Goal: Navigation & Orientation: Find specific page/section

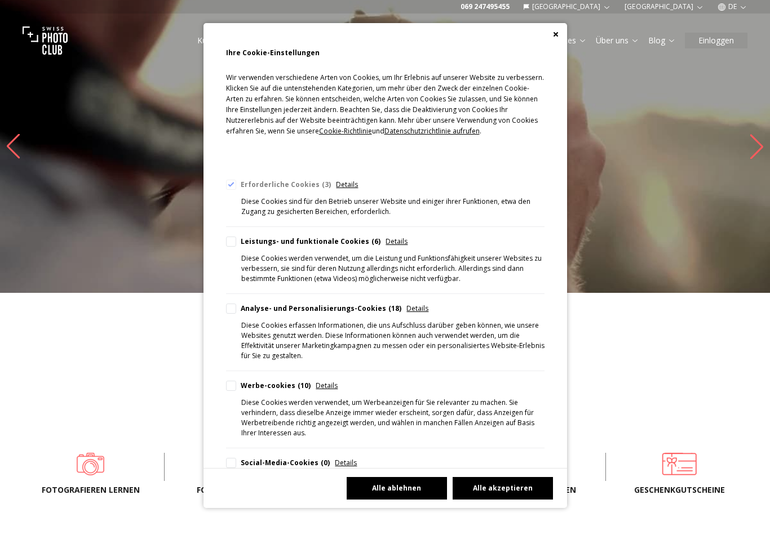
click at [375, 500] on button "Alle ablehnen" at bounding box center [397, 488] width 100 height 23
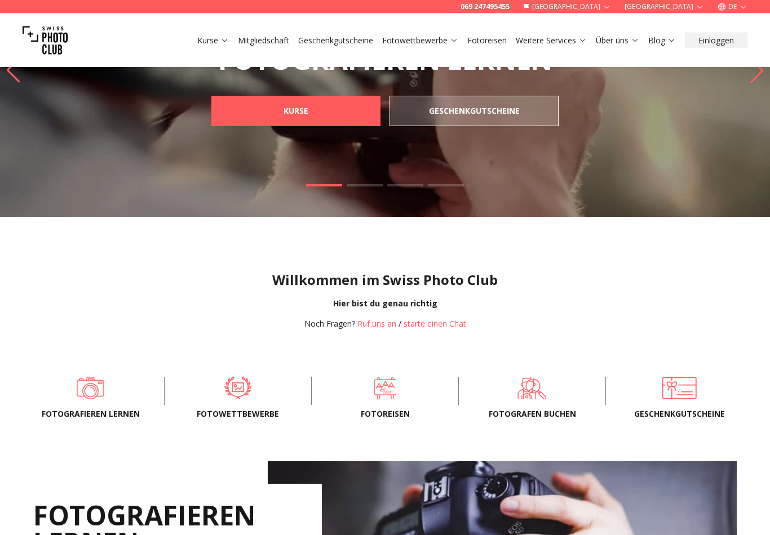
scroll to position [76, 0]
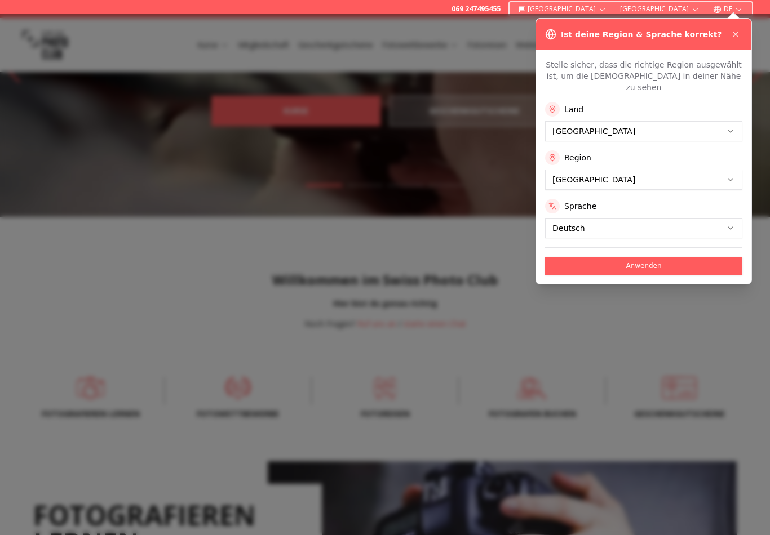
click at [704, 318] on div at bounding box center [385, 275] width 770 height 522
click at [711, 257] on button "Anwenden" at bounding box center [643, 266] width 197 height 18
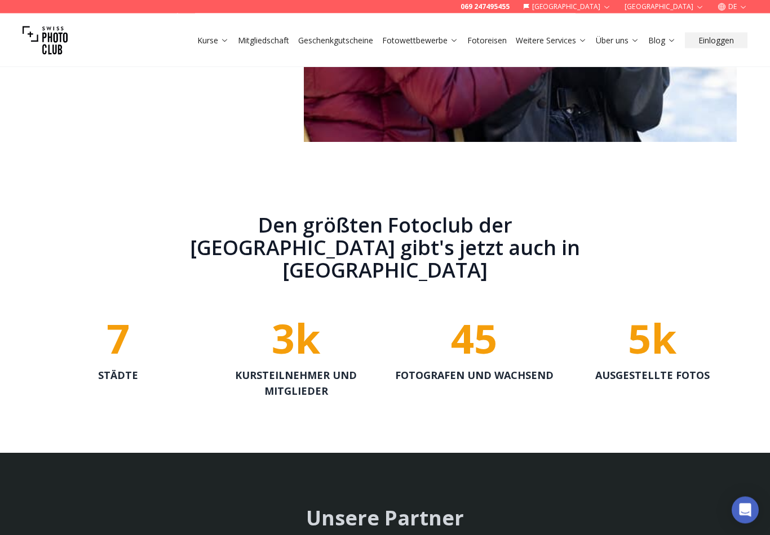
scroll to position [2216, 0]
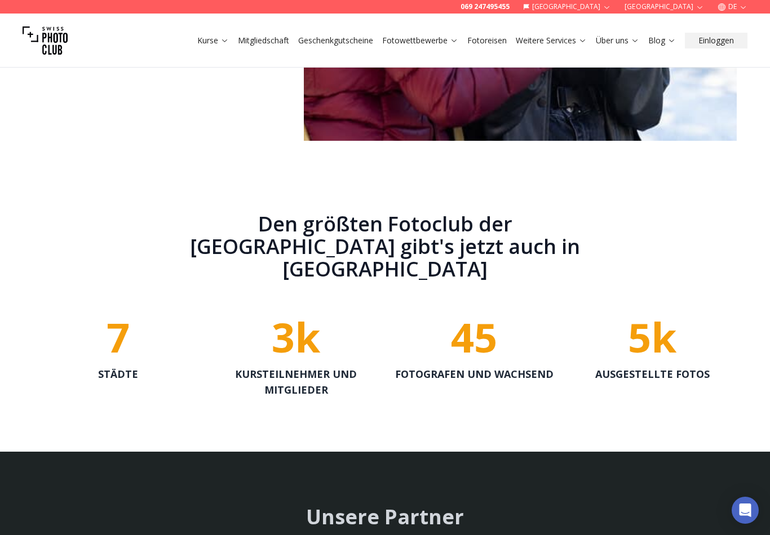
click at [121, 318] on span "7" at bounding box center [118, 336] width 23 height 55
click at [114, 323] on span "7" at bounding box center [118, 336] width 23 height 55
click at [113, 323] on span "7" at bounding box center [118, 336] width 23 height 55
click at [104, 330] on div "7" at bounding box center [117, 337] width 169 height 41
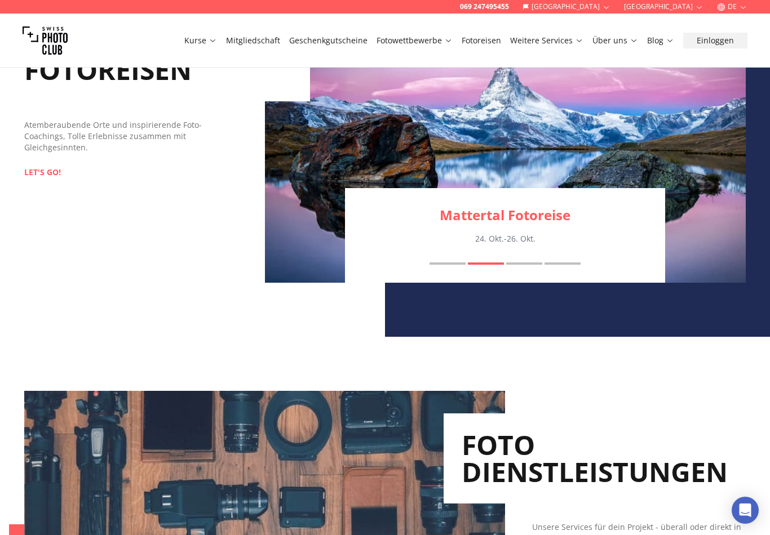
scroll to position [1190, 0]
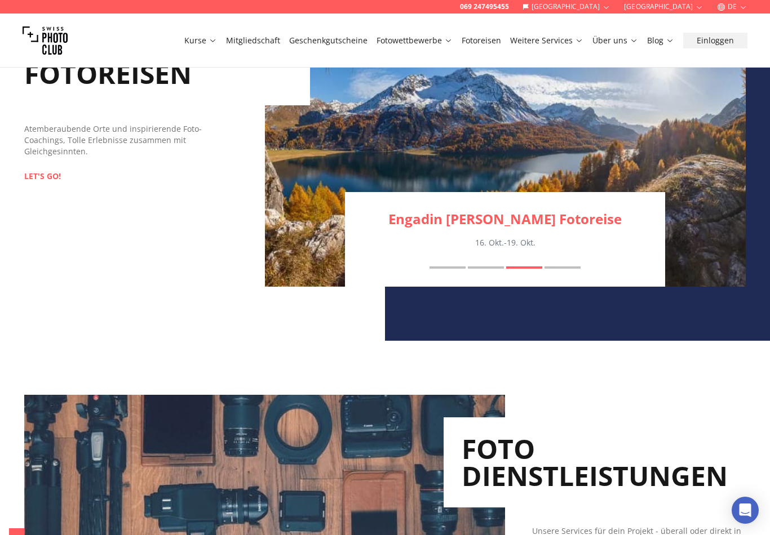
click at [620, 35] on link "Über uns" at bounding box center [615, 40] width 46 height 11
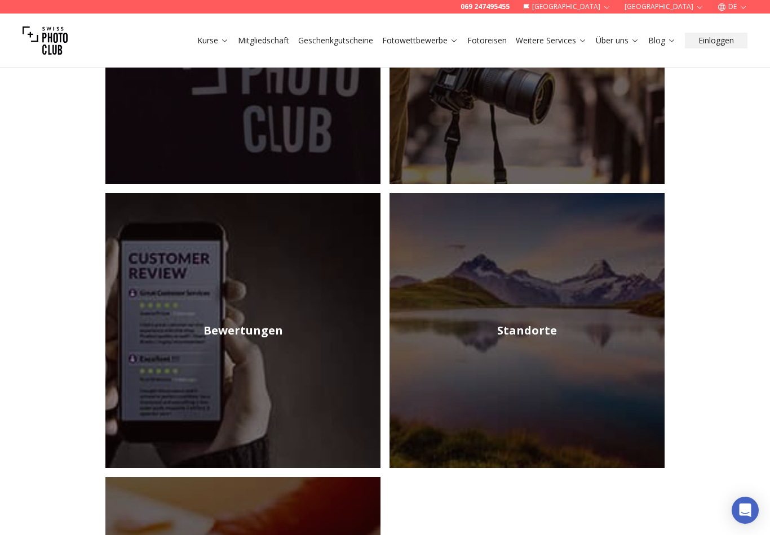
scroll to position [343, 0]
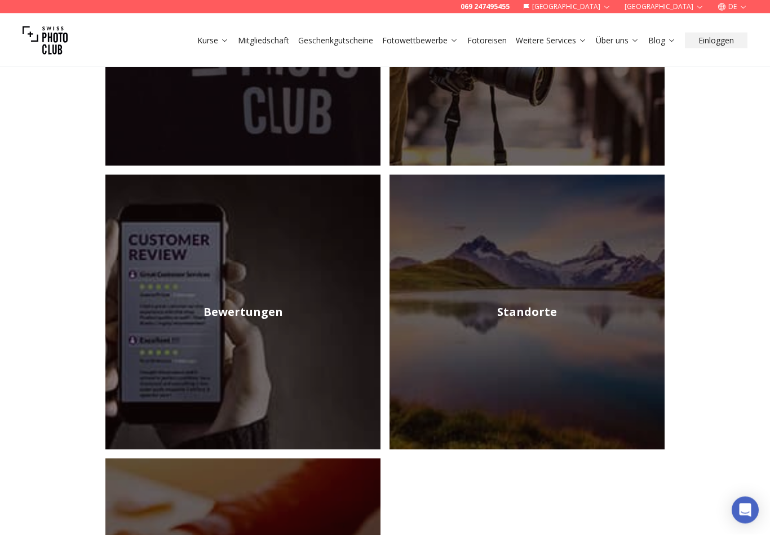
click at [606, 364] on img at bounding box center [526, 312] width 275 height 275
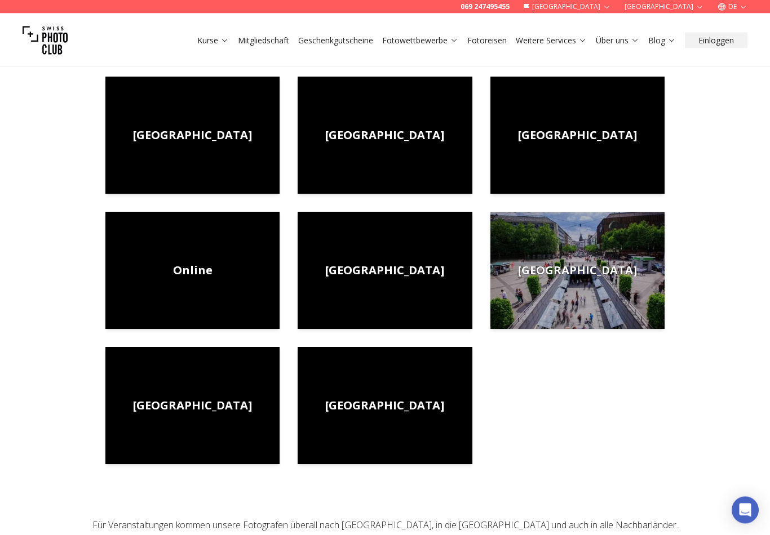
scroll to position [308, 0]
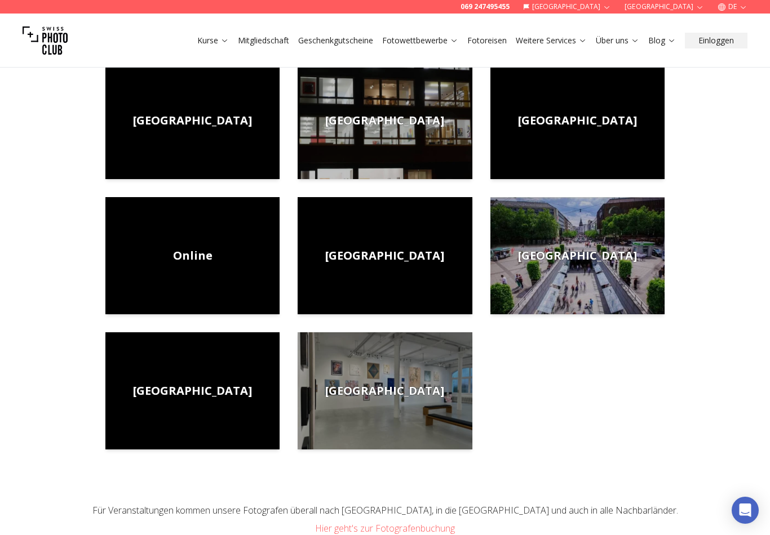
click at [149, 405] on img at bounding box center [192, 390] width 174 height 117
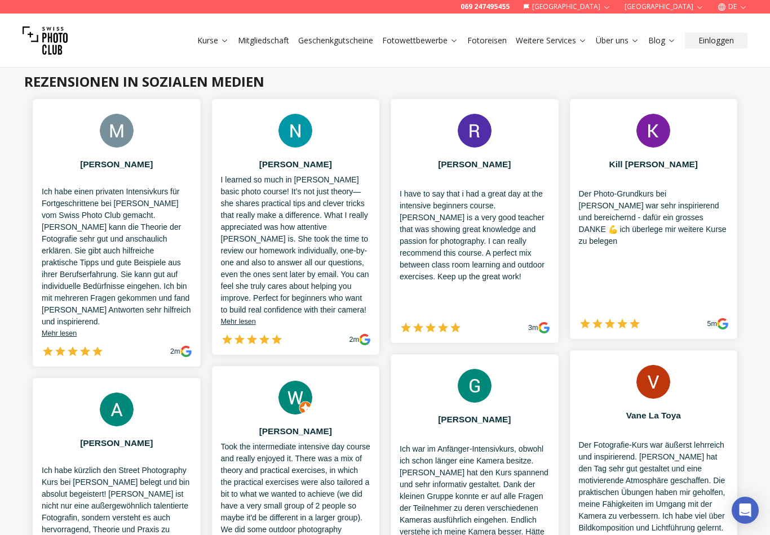
scroll to position [850, 0]
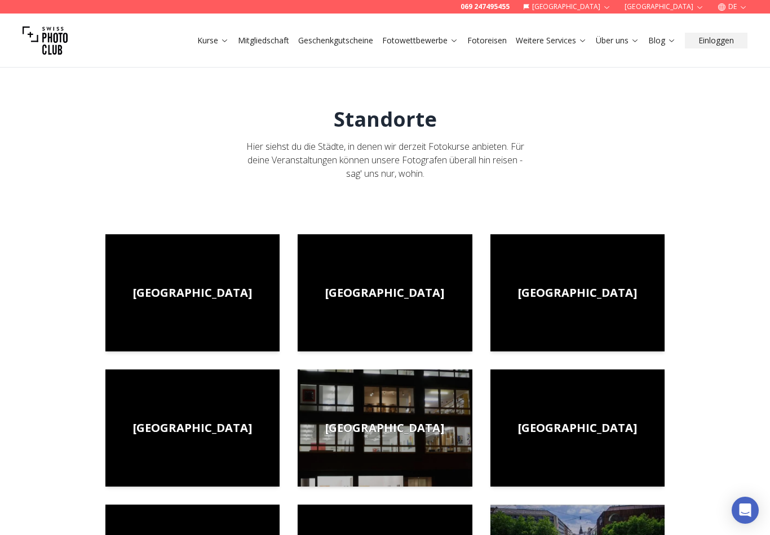
click at [613, 410] on img at bounding box center [577, 428] width 174 height 117
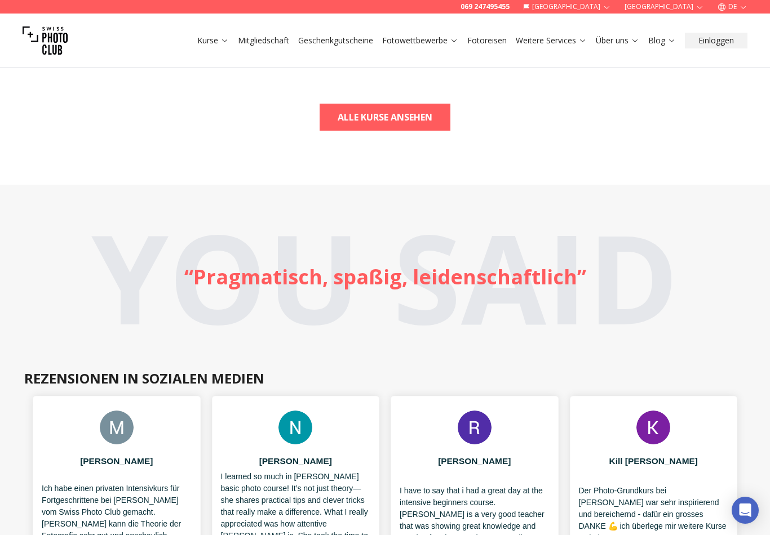
scroll to position [554, 0]
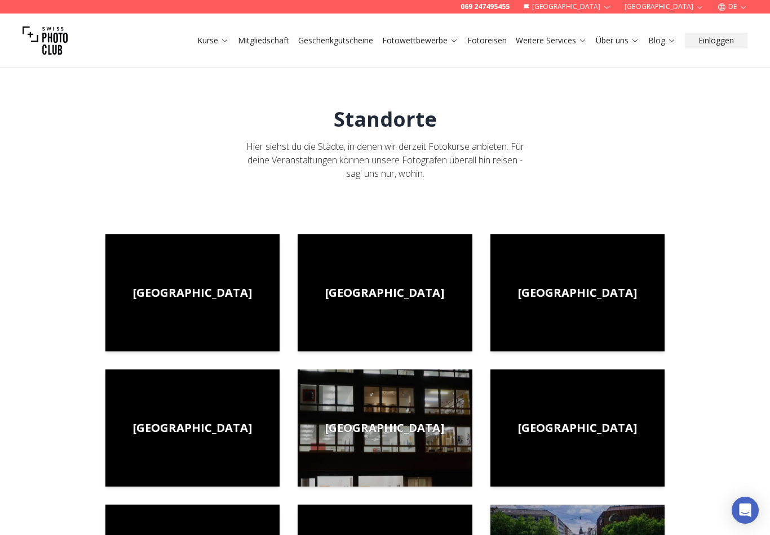
click at [424, 36] on link "Fotowettbewerbe" at bounding box center [420, 40] width 76 height 11
